Goal: Register for event/course

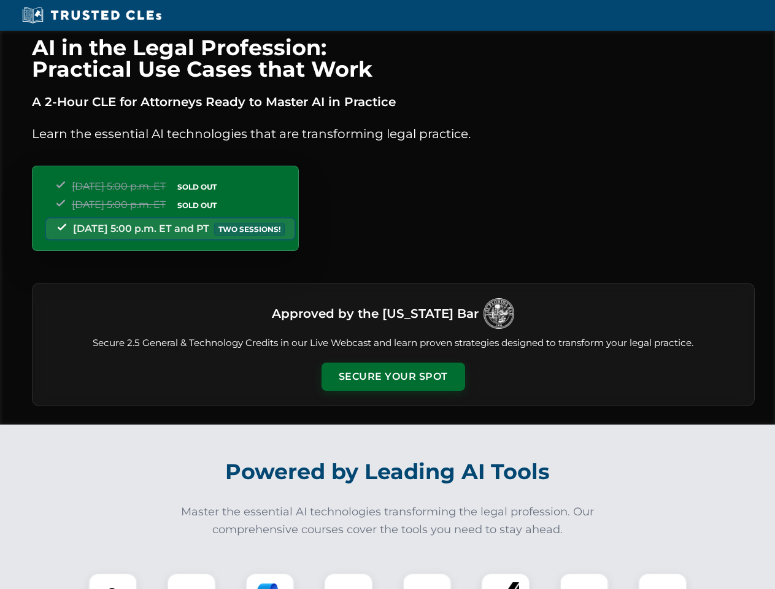
click at [393, 377] on button "Secure Your Spot" at bounding box center [394, 377] width 144 height 28
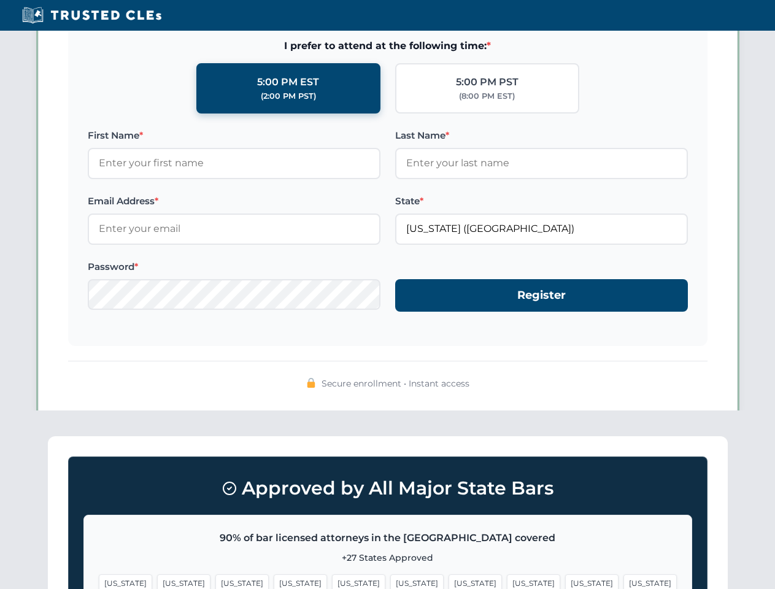
click at [449, 581] on span "[US_STATE]" at bounding box center [475, 584] width 53 height 18
click at [565, 581] on span "[US_STATE]" at bounding box center [591, 584] width 53 height 18
